Goal: Navigation & Orientation: Find specific page/section

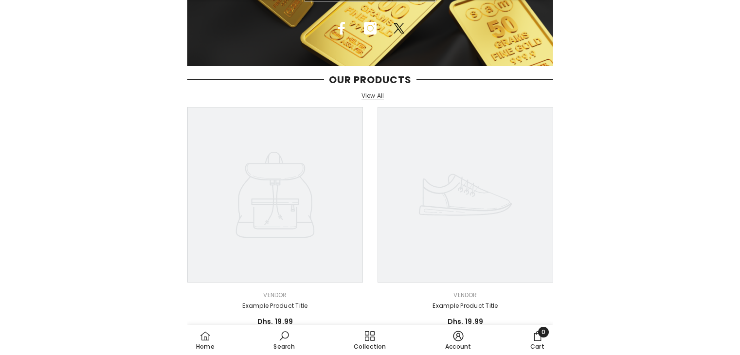
scroll to position [165, 0]
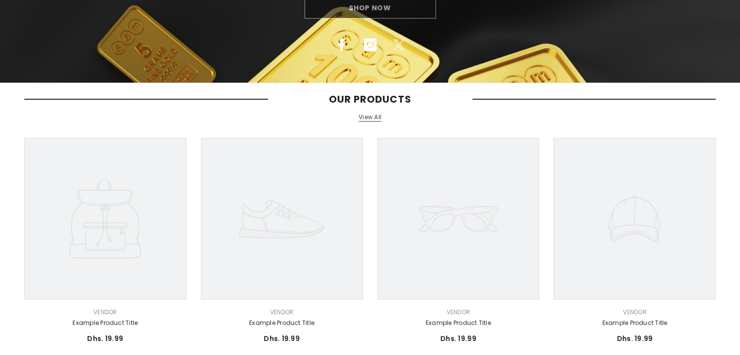
click at [365, 116] on link "View All" at bounding box center [370, 117] width 23 height 8
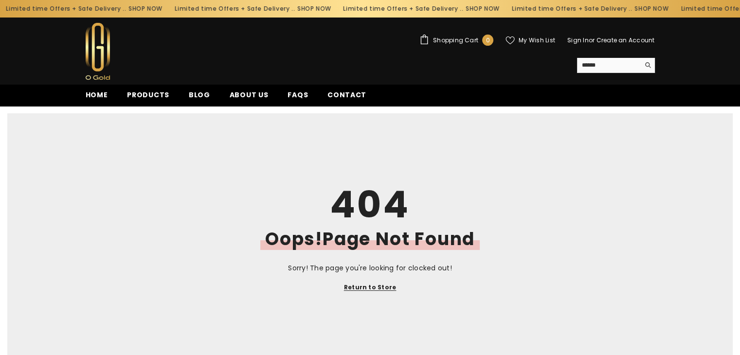
click at [374, 292] on link "Return to Store" at bounding box center [370, 287] width 53 height 11
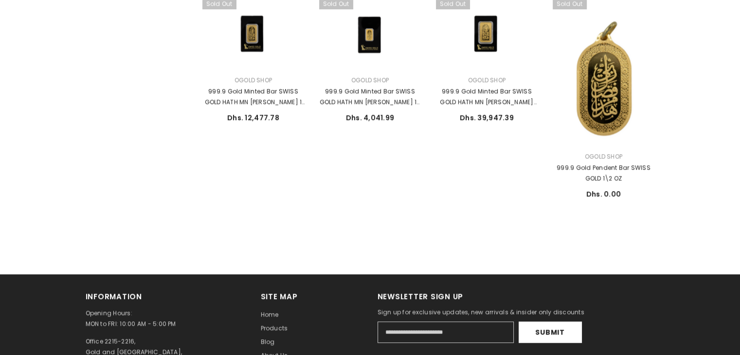
scroll to position [661, 0]
